Goal: Task Accomplishment & Management: Complete application form

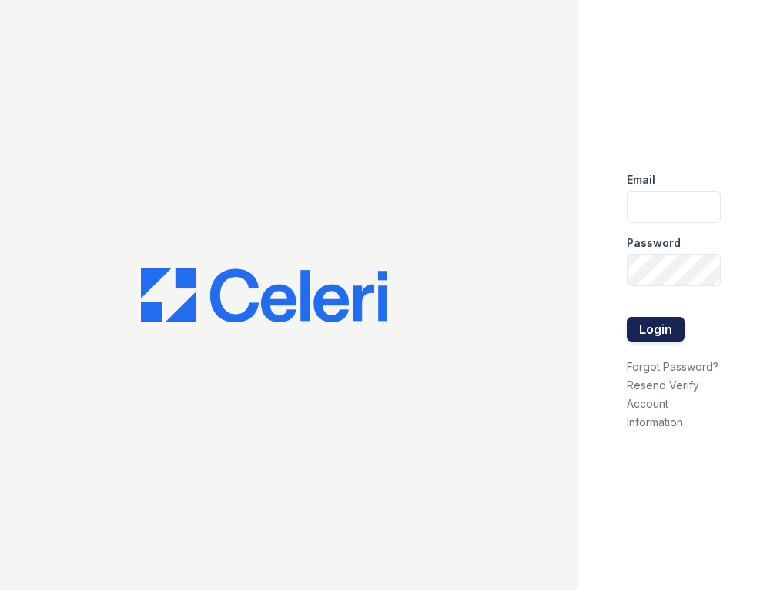
type input "[EMAIL_ADDRESS][DOMAIN_NAME]"
click at [649, 333] on button "Login" at bounding box center [656, 329] width 58 height 25
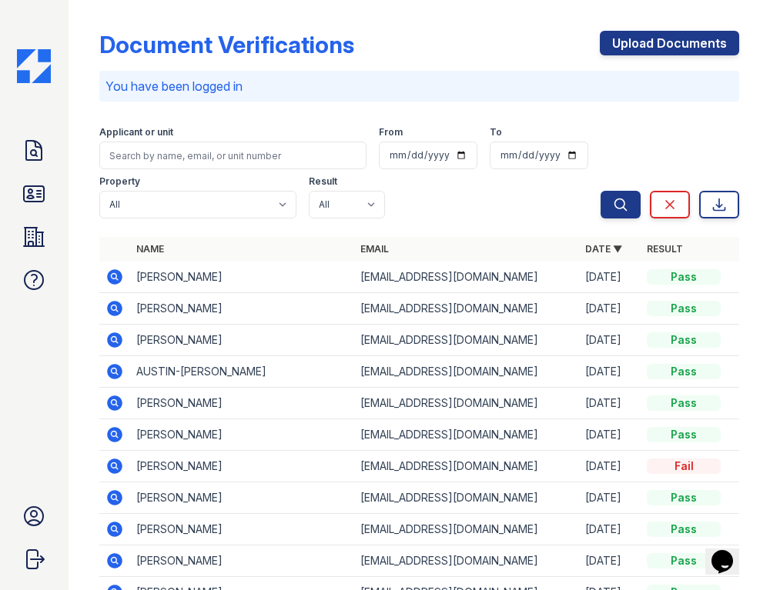
click at [610, 56] on div "Upload Documents" at bounding box center [669, 51] width 139 height 40
click at [613, 50] on link "Upload Documents" at bounding box center [669, 43] width 139 height 25
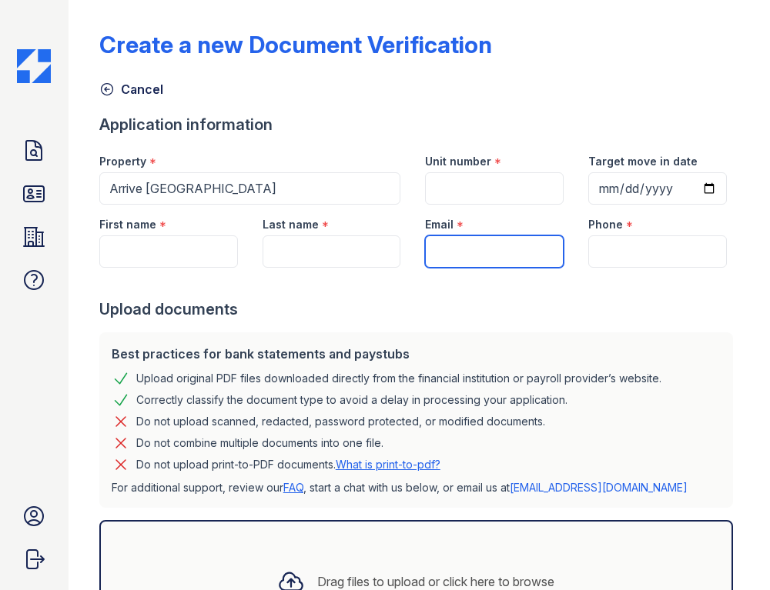
click at [429, 255] on input "Email" at bounding box center [494, 252] width 139 height 32
type input "betotrips2307@gmail.com"
type input "S206"
type input "2025-09-15"
type input "Maria"
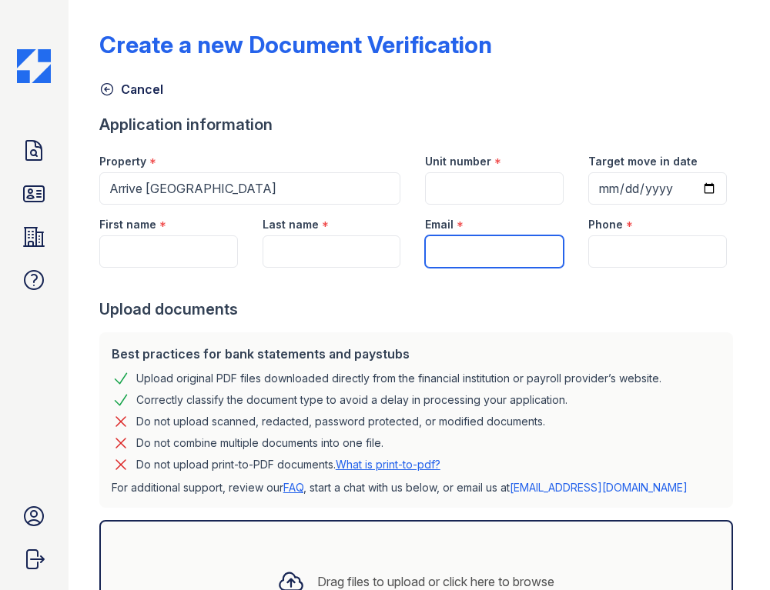
type input "Deza"
type input "(301) 792-9508"
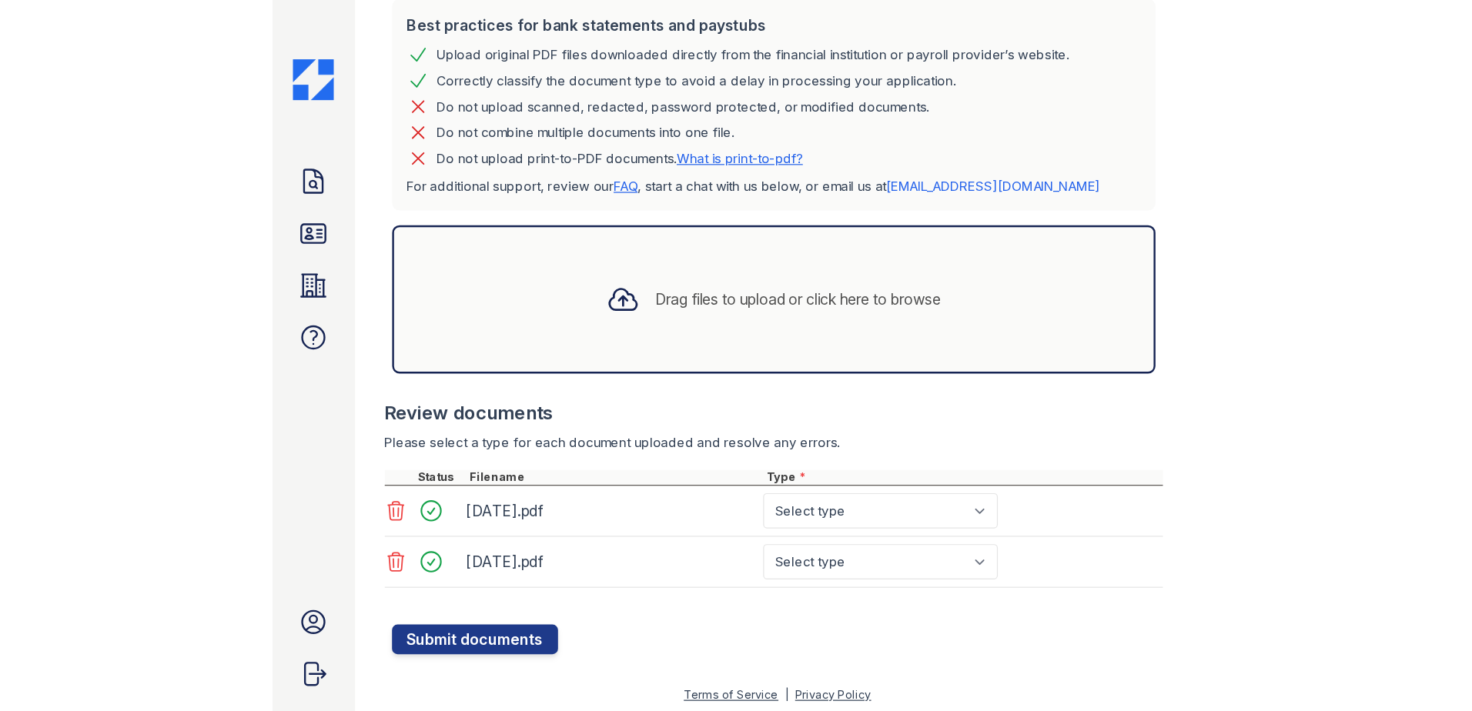
scroll to position [339, 0]
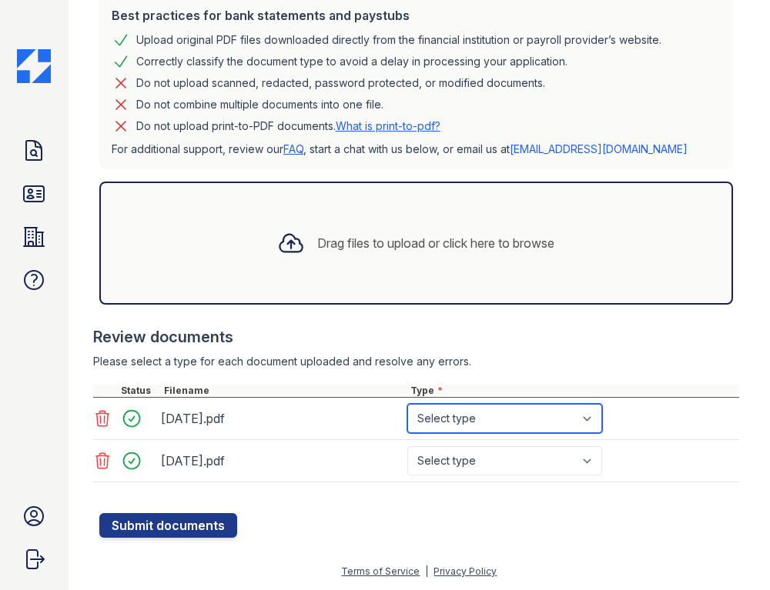
click at [590, 413] on select "Select type Paystub Bank Statement Offer Letter Tax Documents Benefit Award Let…" at bounding box center [504, 418] width 195 height 29
click at [407, 404] on select "Select type Paystub Bank Statement Offer Letter Tax Documents Benefit Award Let…" at bounding box center [504, 418] width 195 height 29
click at [592, 412] on select "Select type Paystub Bank Statement Offer Letter Tax Documents Benefit Award Let…" at bounding box center [504, 418] width 195 height 29
select select "bank_statement"
click at [407, 404] on select "Select type Paystub Bank Statement Offer Letter Tax Documents Benefit Award Let…" at bounding box center [504, 418] width 195 height 29
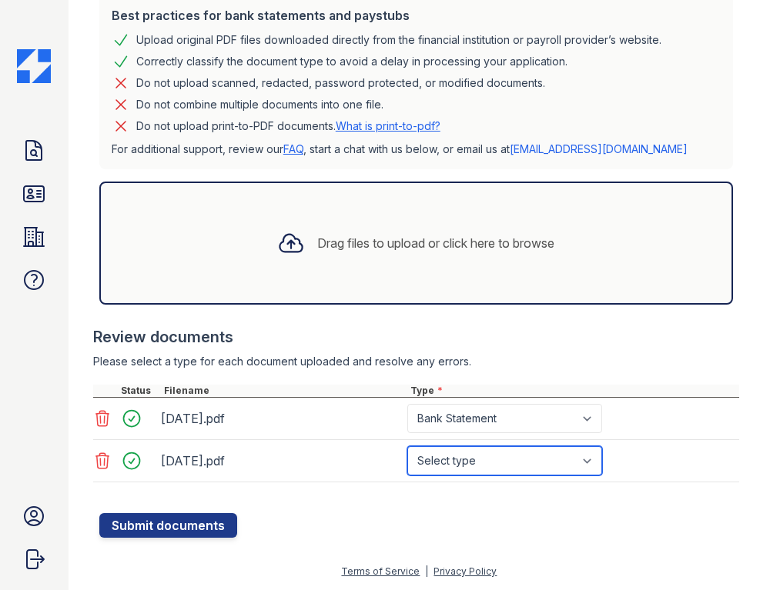
click at [582, 460] on select "Select type Paystub Bank Statement Offer Letter Tax Documents Benefit Award Let…" at bounding box center [504, 460] width 195 height 29
select select "bank_statement"
click at [407, 446] on select "Select type Paystub Bank Statement Offer Letter Tax Documents Benefit Award Let…" at bounding box center [504, 460] width 195 height 29
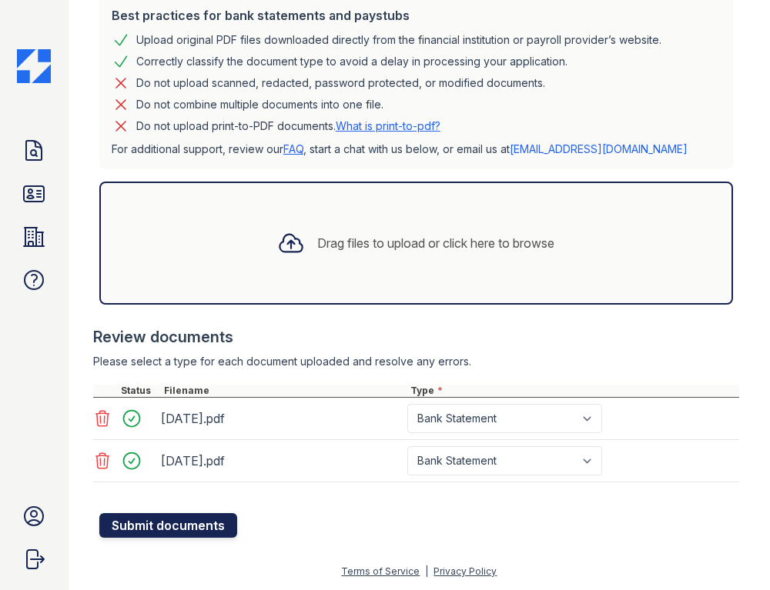
click at [193, 522] on button "Submit documents" at bounding box center [168, 525] width 138 height 25
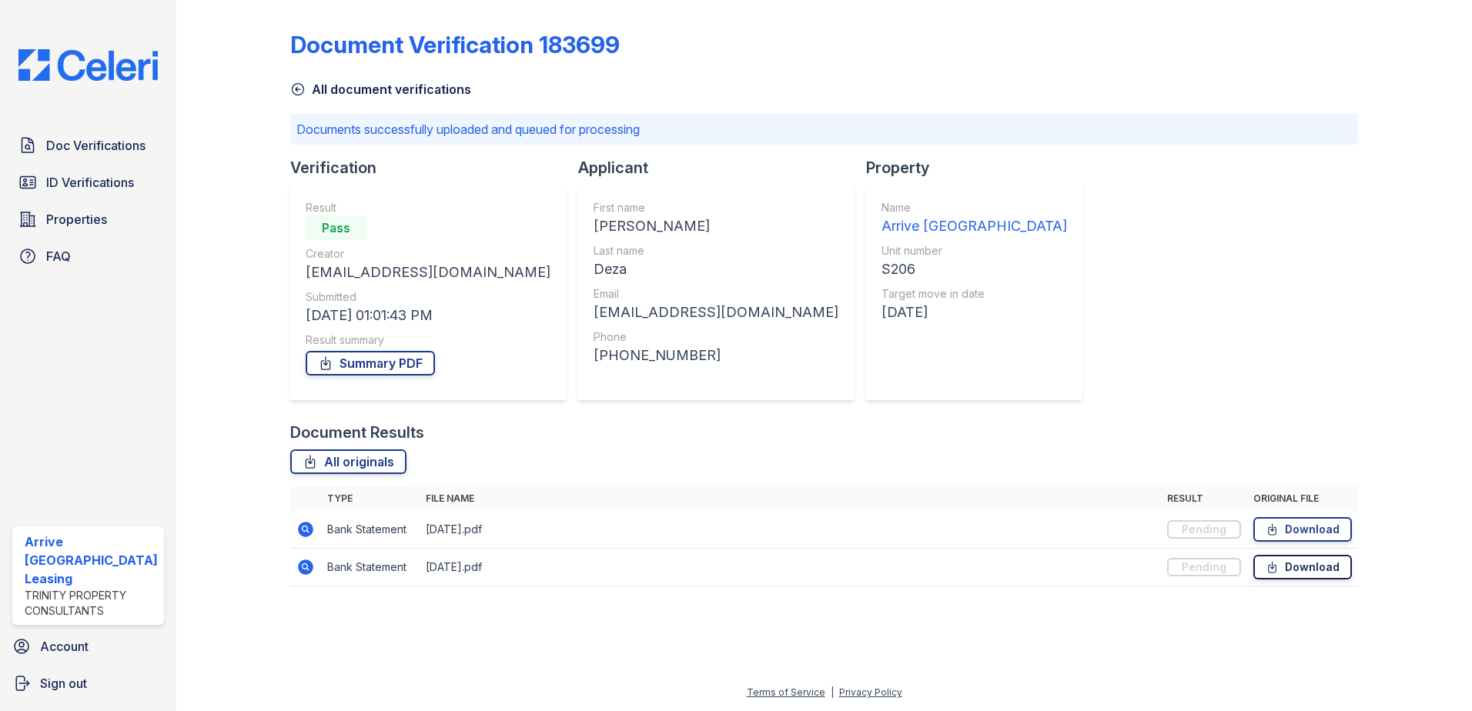
click at [769, 560] on link "Download" at bounding box center [1302, 567] width 99 height 25
click at [769, 522] on link "Download" at bounding box center [1302, 529] width 99 height 25
click at [393, 355] on link "Summary PDF" at bounding box center [370, 363] width 129 height 25
